Goal: Obtain resource: Download file/media

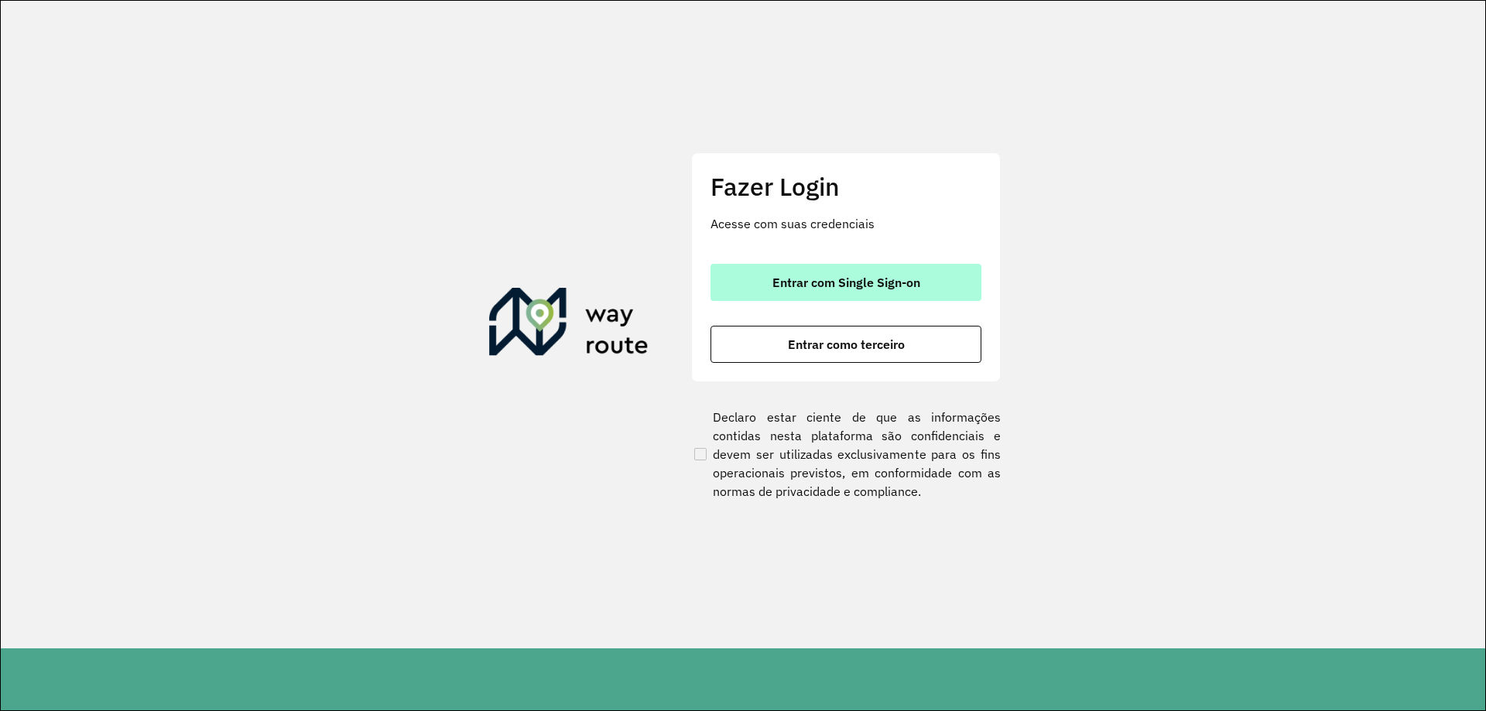
click at [867, 279] on span "Entrar com Single Sign-on" at bounding box center [847, 282] width 148 height 12
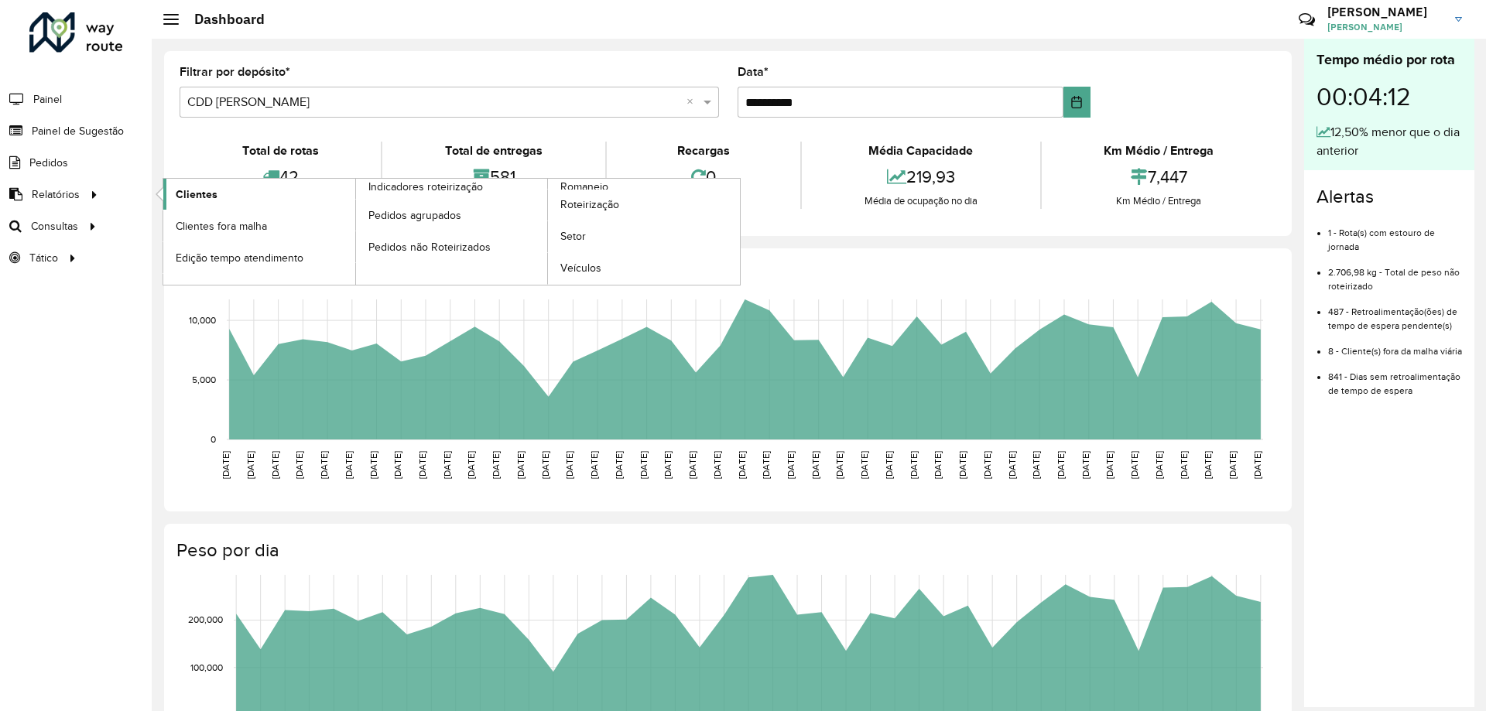
click at [183, 193] on span "Clientes" at bounding box center [197, 195] width 42 height 16
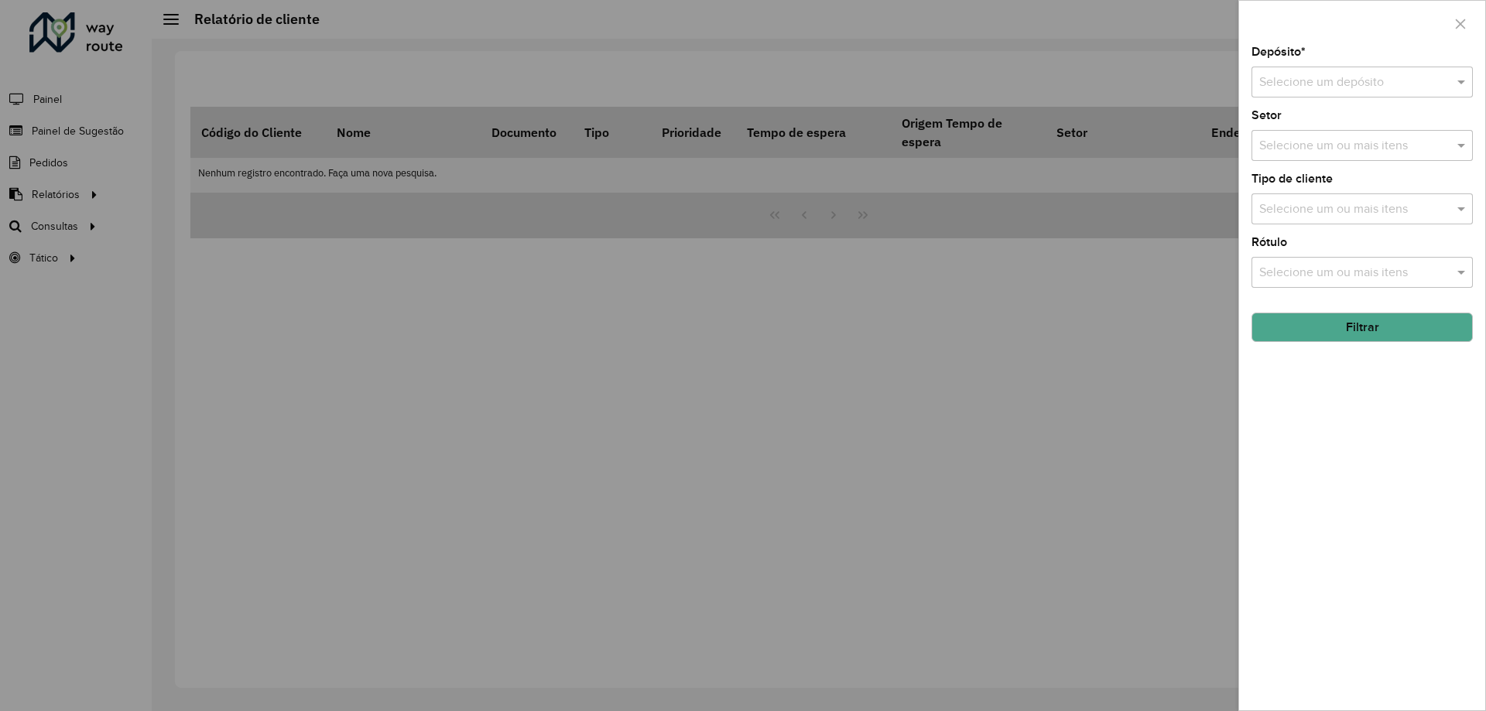
click at [1413, 97] on div "Selecione um depósito" at bounding box center [1362, 82] width 221 height 31
click at [1321, 150] on span "CDD [PERSON_NAME]" at bounding box center [1320, 152] width 122 height 13
click at [1328, 272] on input "text" at bounding box center [1355, 273] width 198 height 19
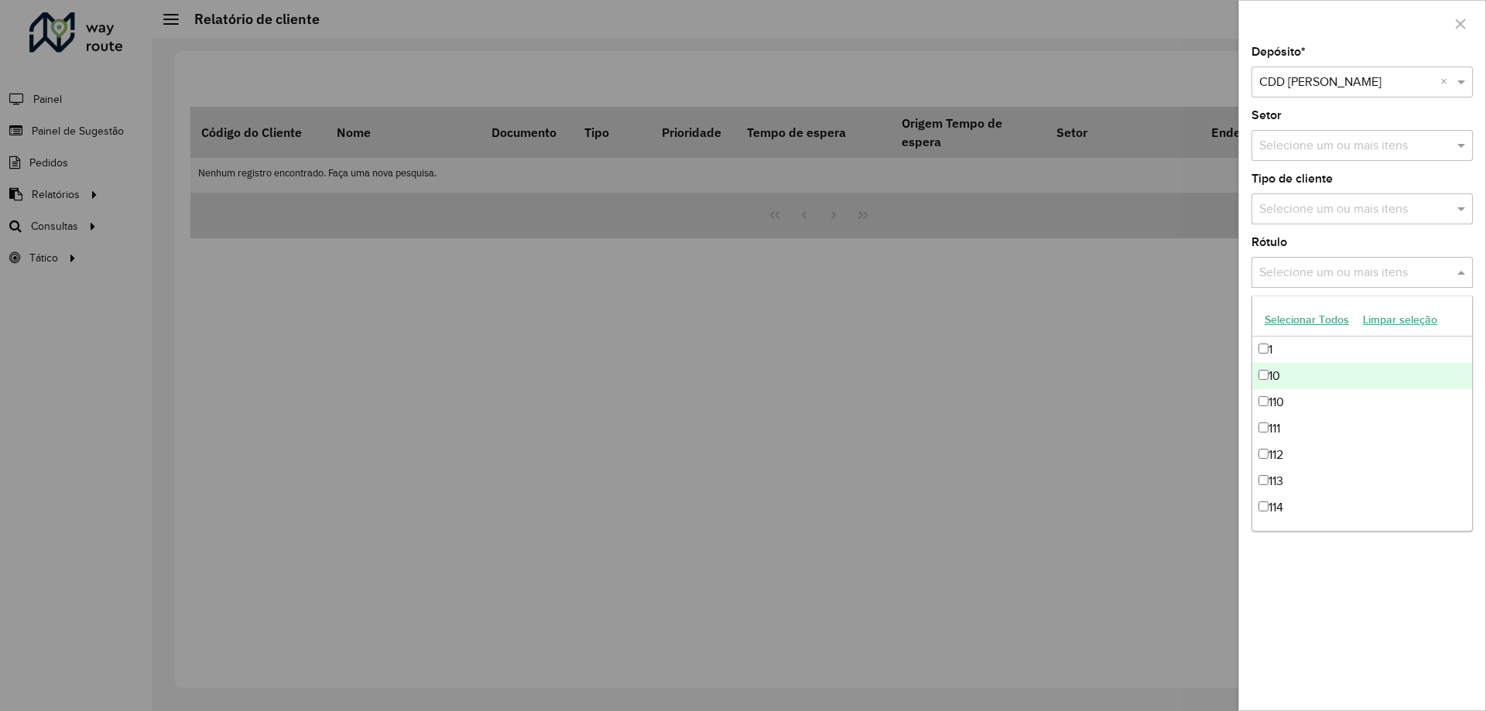
click at [1287, 106] on div "Depósito * Selecione um depósito × CDD Mogi Mirim × Setor Selecione um ou mais …" at bounding box center [1362, 378] width 246 height 664
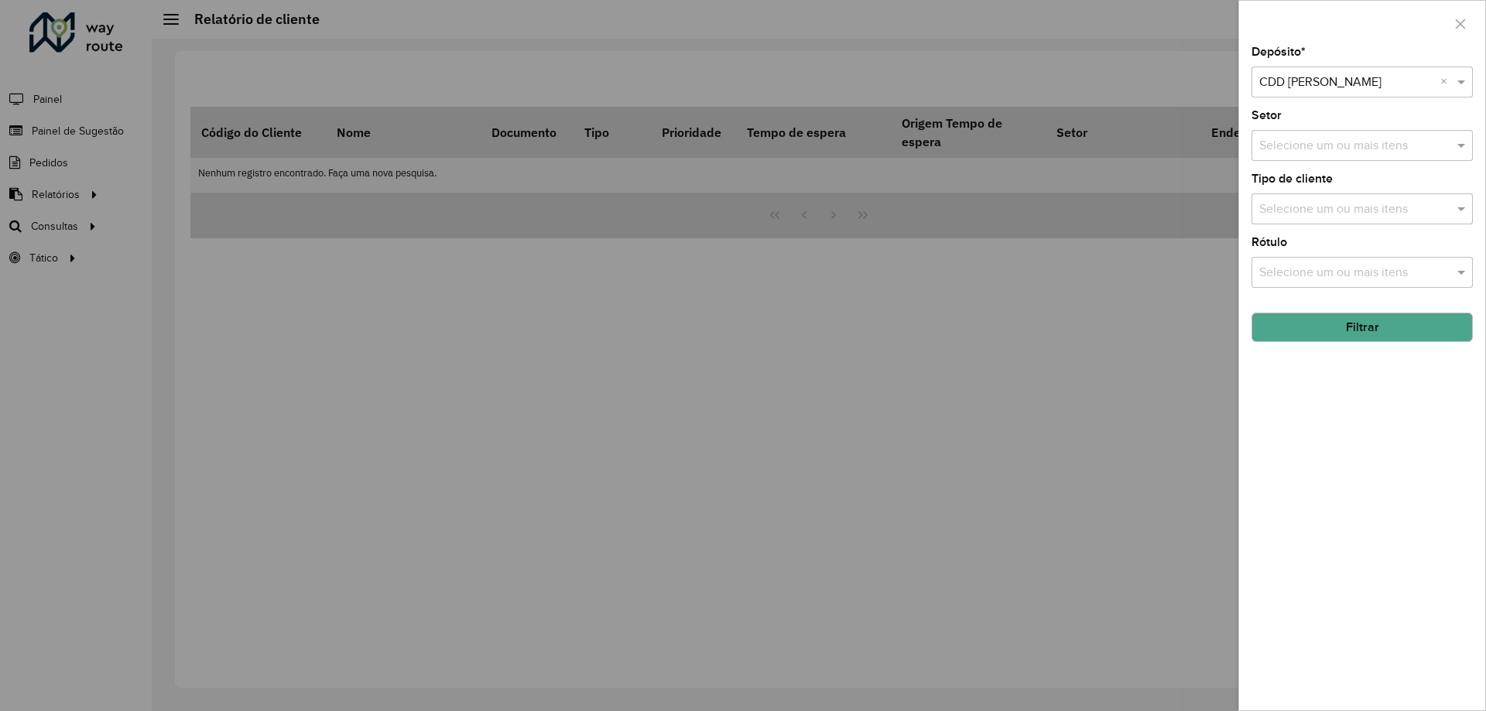
click at [1348, 330] on button "Filtrar" at bounding box center [1362, 327] width 221 height 29
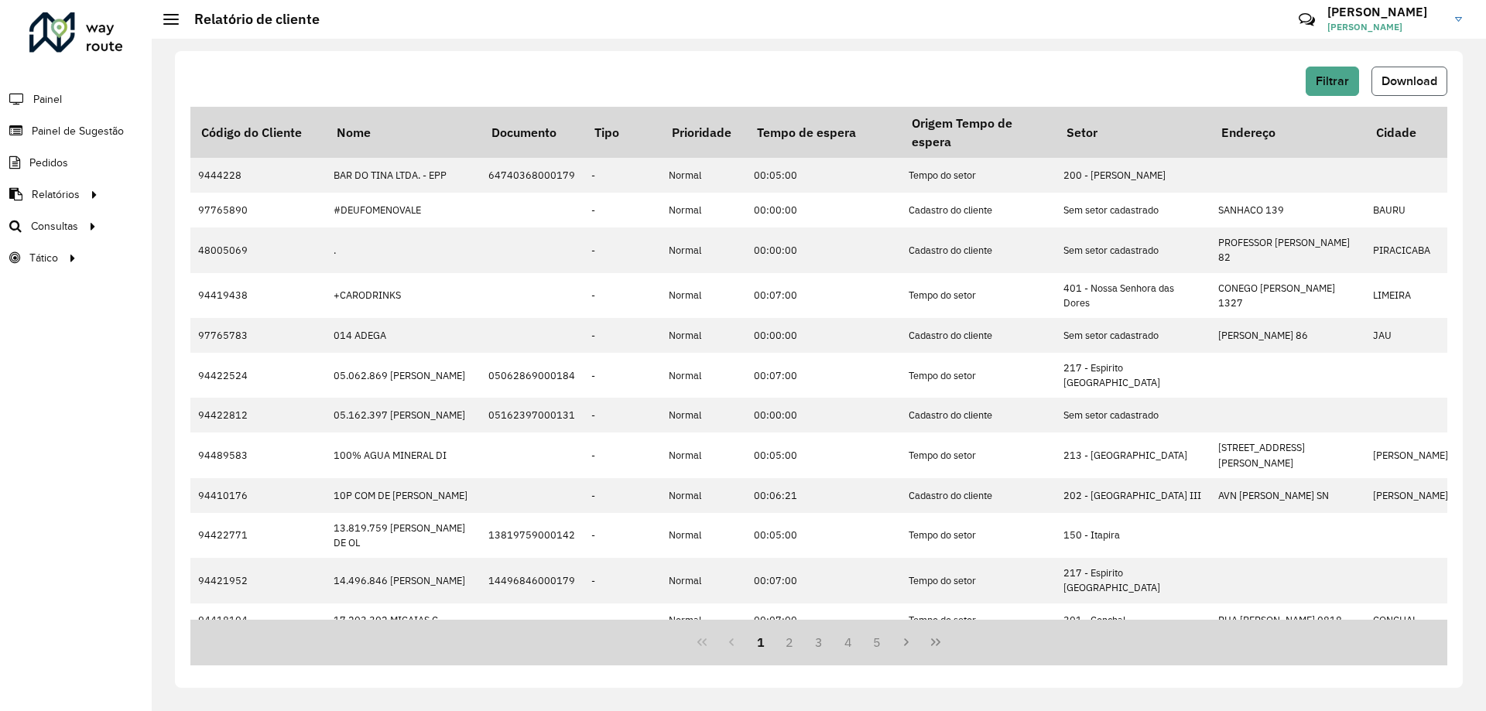
click at [1410, 77] on span "Download" at bounding box center [1410, 80] width 56 height 13
